Goal: Information Seeking & Learning: Learn about a topic

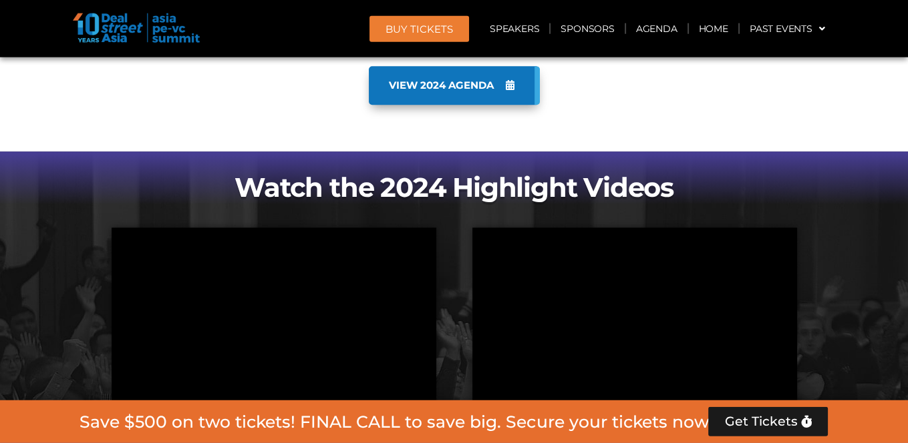
scroll to position [966, 0]
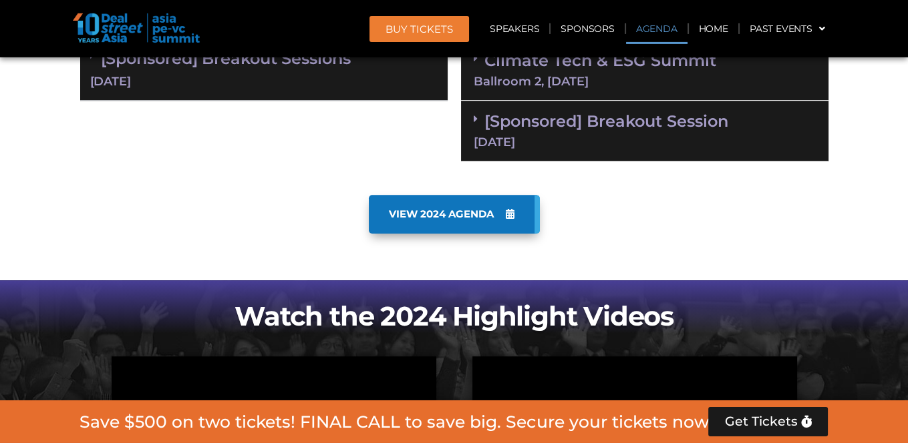
click at [648, 23] on link "Agenda" at bounding box center [656, 28] width 61 height 31
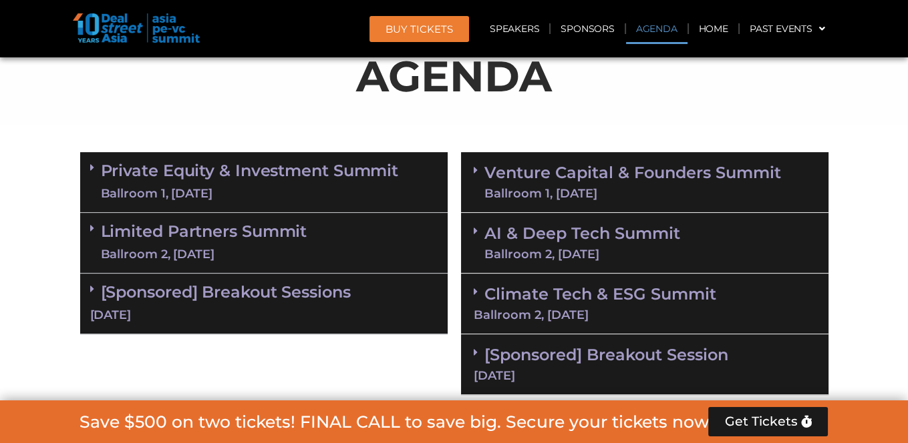
scroll to position [698, 0]
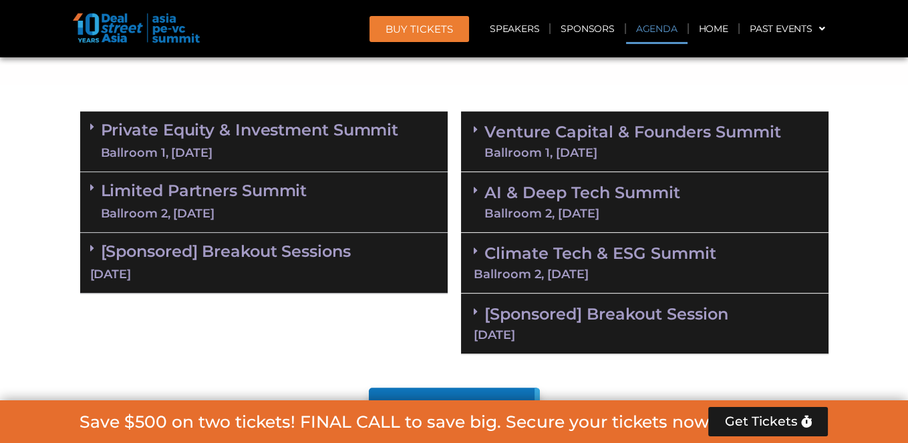
scroll to position [775, 0]
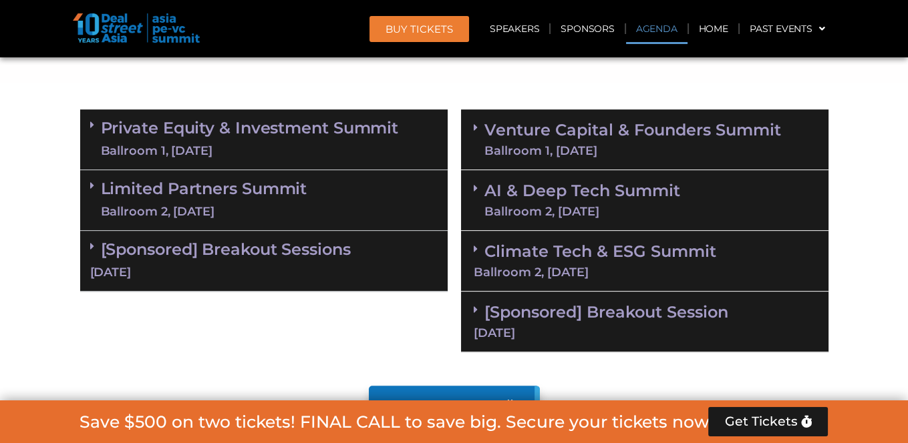
click at [192, 144] on div "Ballroom 1, [DATE]" at bounding box center [250, 151] width 298 height 17
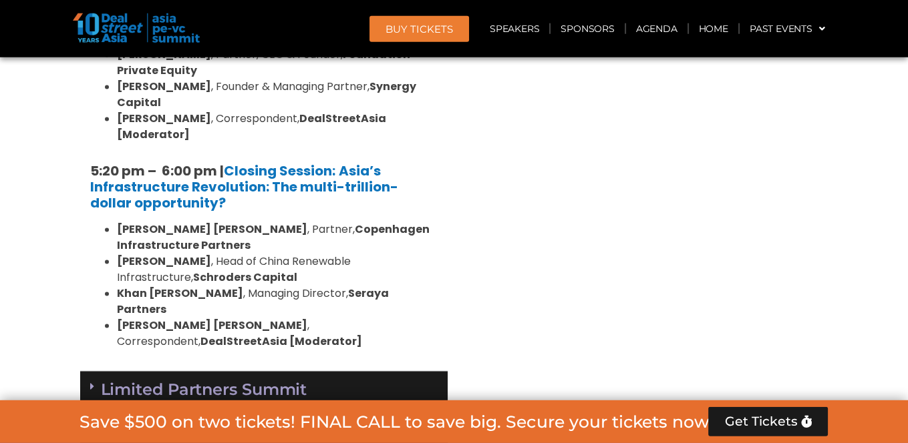
scroll to position [2821, 0]
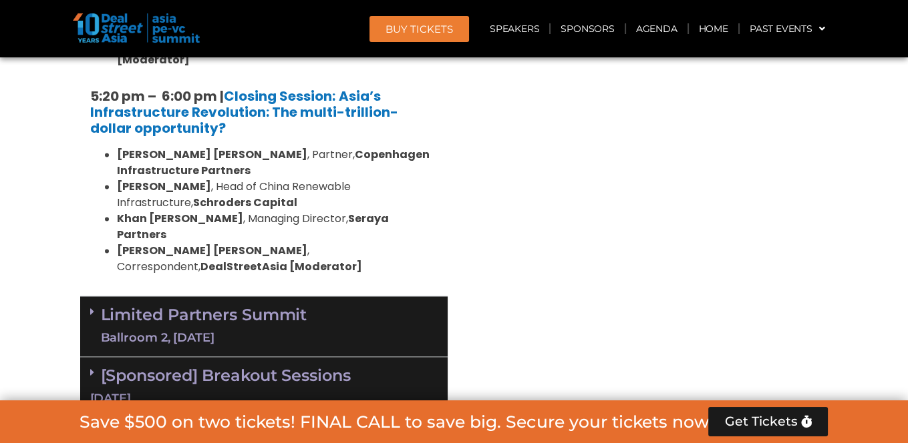
click at [212, 307] on link "Limited Partners [GEOGRAPHIC_DATA] 2, [DATE]" at bounding box center [204, 327] width 206 height 40
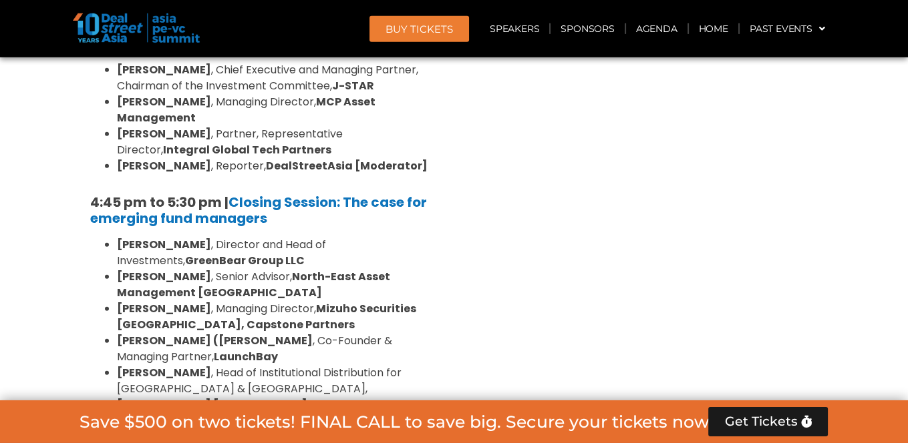
scroll to position [4301, 0]
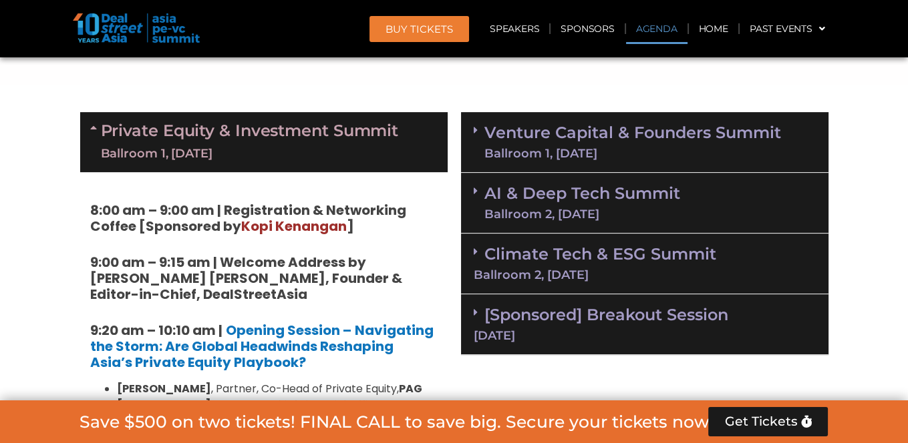
scroll to position [775, 0]
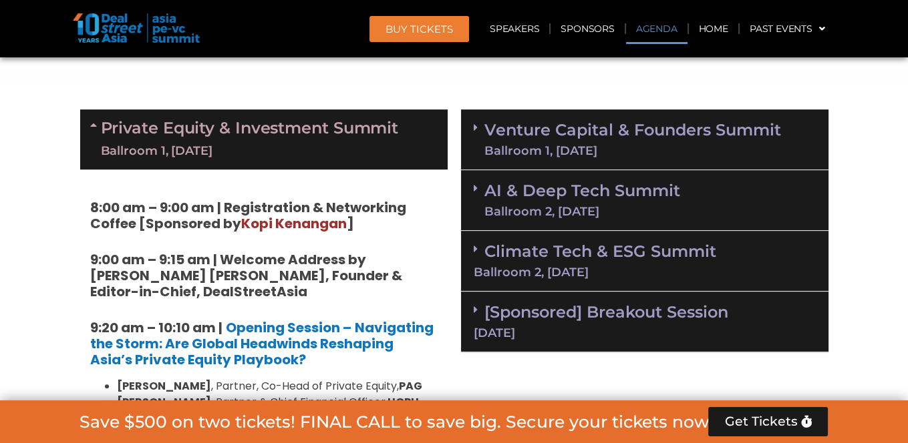
click at [559, 135] on link "Venture Capital & Founders​ Summit Ballroom 1, [DATE]" at bounding box center [632, 139] width 296 height 35
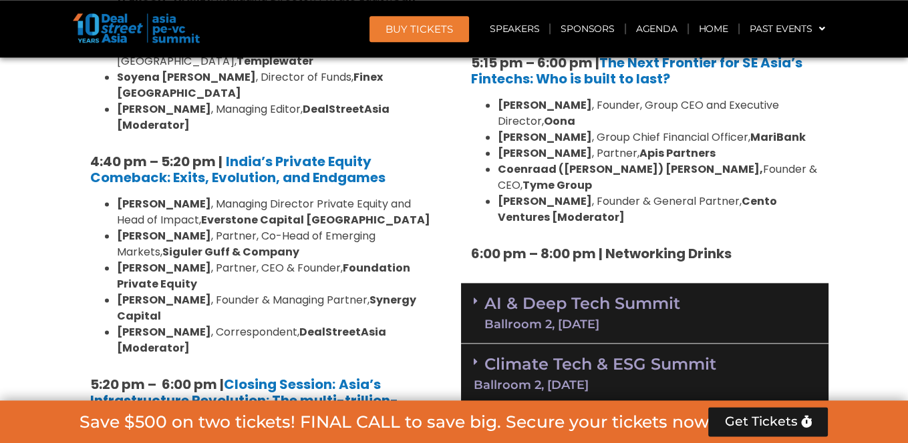
scroll to position [2538, 0]
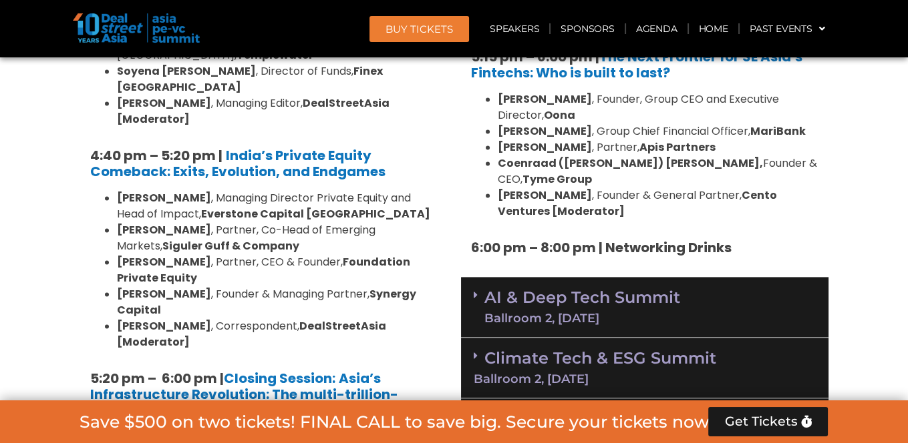
click at [640, 290] on link "AI & Deep Tech Summit Ballroom 2, [DATE]" at bounding box center [582, 307] width 196 height 35
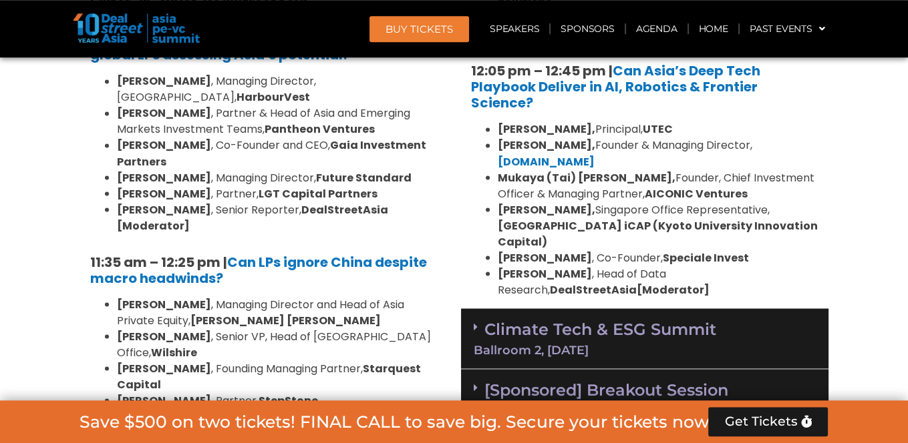
scroll to position [3314, 0]
